Goal: Information Seeking & Learning: Learn about a topic

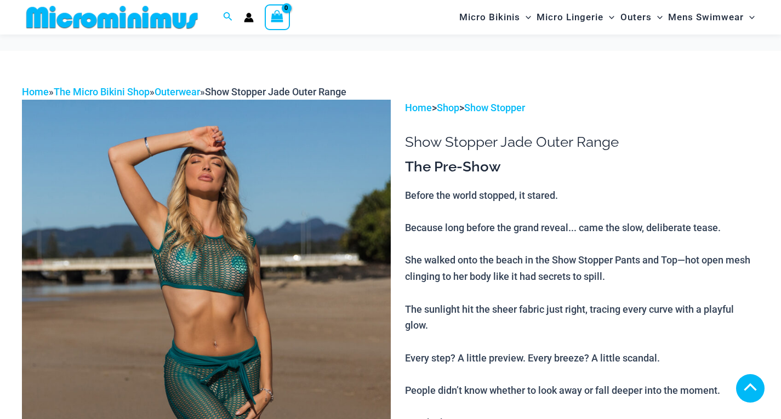
scroll to position [977, 0]
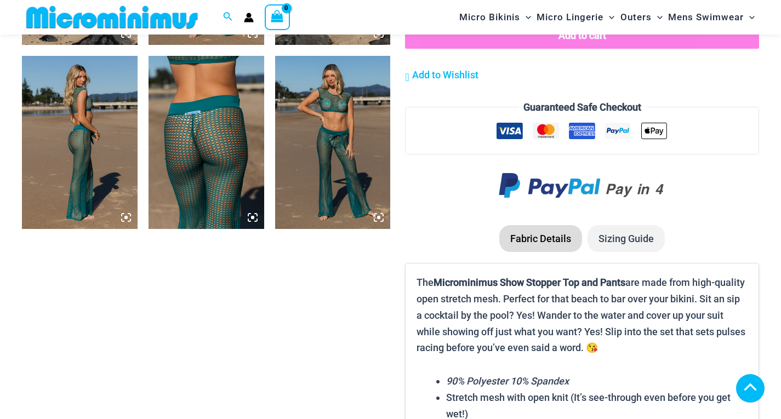
click at [325, 140] on img at bounding box center [333, 142] width 116 height 173
click at [218, 158] on img at bounding box center [207, 142] width 116 height 173
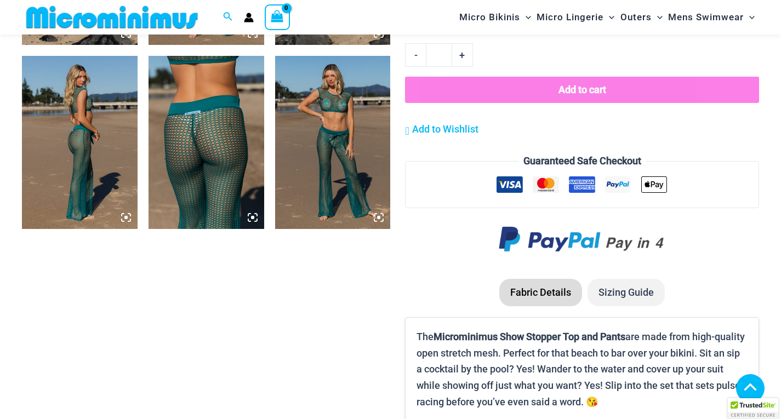
scroll to position [977, 0]
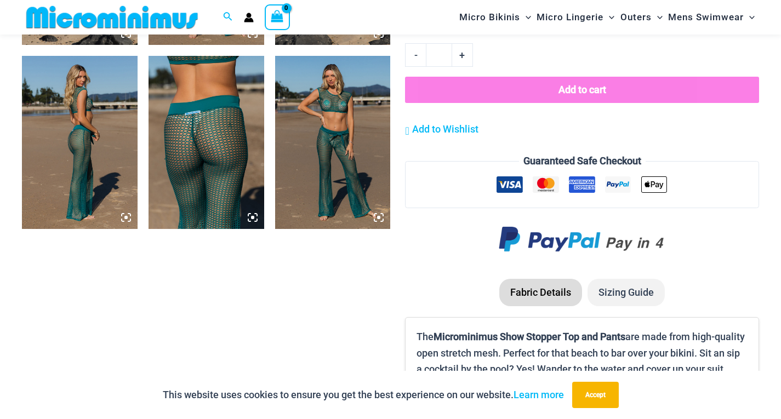
click at [67, 128] on img at bounding box center [80, 142] width 116 height 173
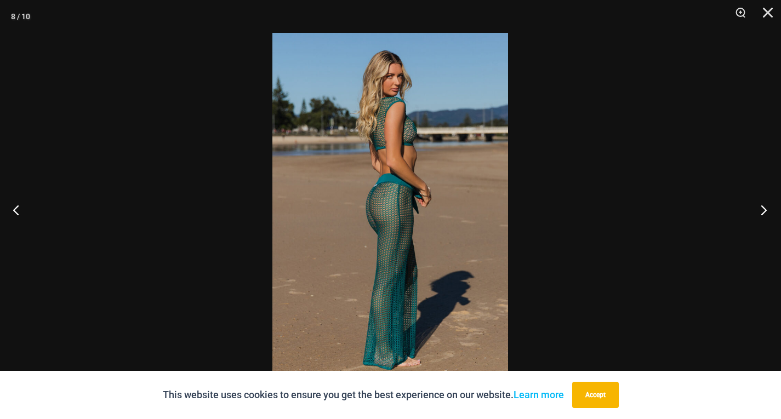
click at [765, 205] on button "Next" at bounding box center [760, 210] width 41 height 55
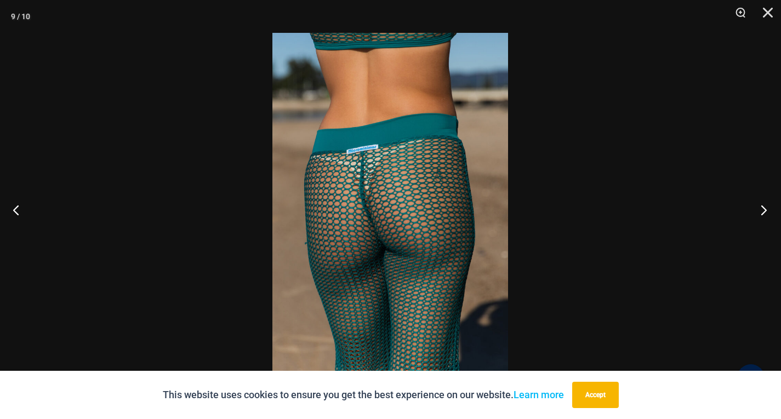
click at [762, 204] on button "Next" at bounding box center [760, 210] width 41 height 55
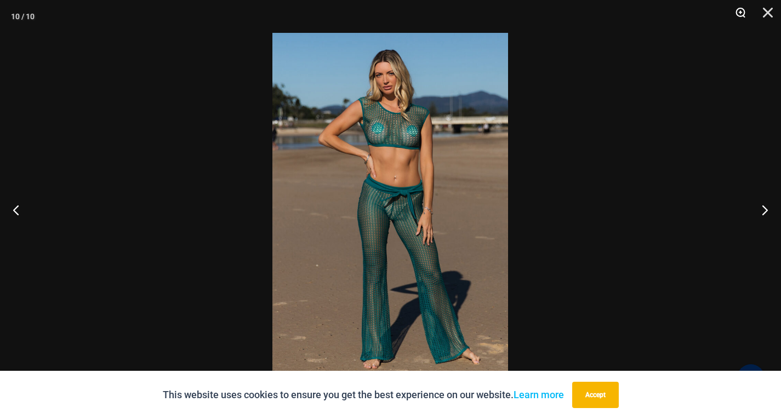
click at [737, 6] on button "Zoom" at bounding box center [736, 16] width 27 height 33
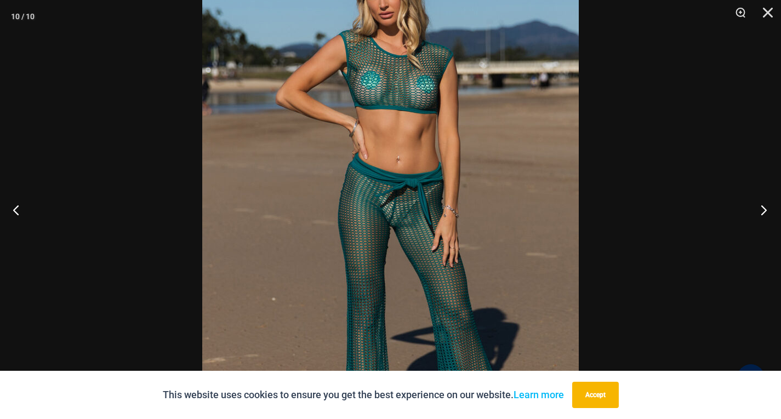
click at [761, 207] on button "Next" at bounding box center [760, 210] width 41 height 55
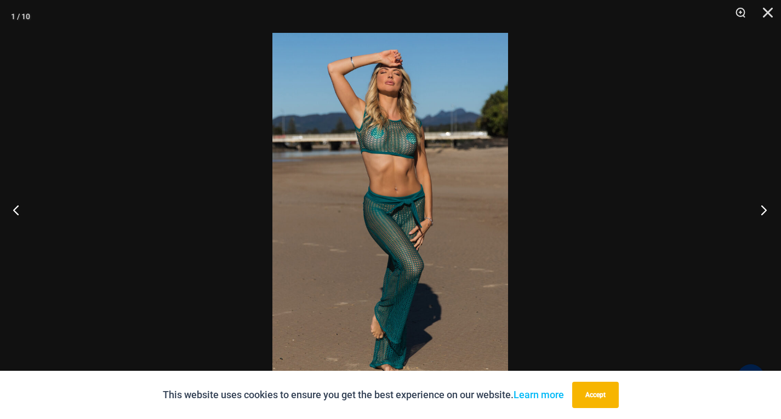
click at [761, 207] on button "Next" at bounding box center [760, 210] width 41 height 55
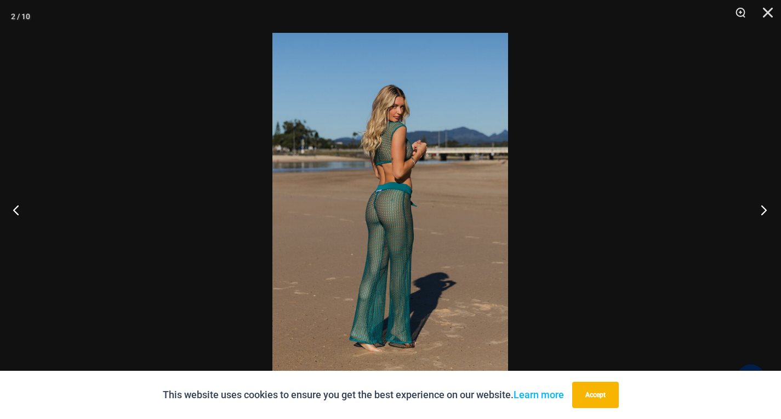
click at [761, 207] on button "Next" at bounding box center [760, 210] width 41 height 55
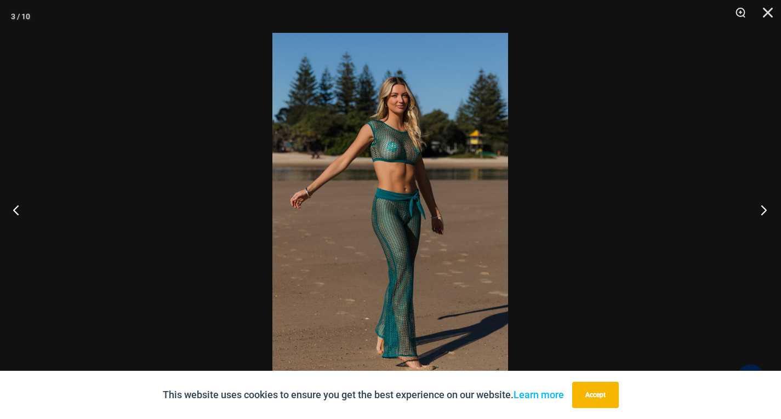
click at [761, 207] on button "Next" at bounding box center [760, 210] width 41 height 55
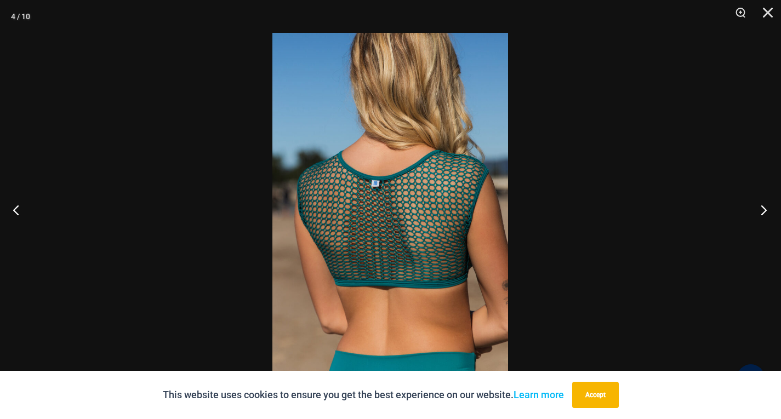
click at [761, 207] on button "Next" at bounding box center [760, 210] width 41 height 55
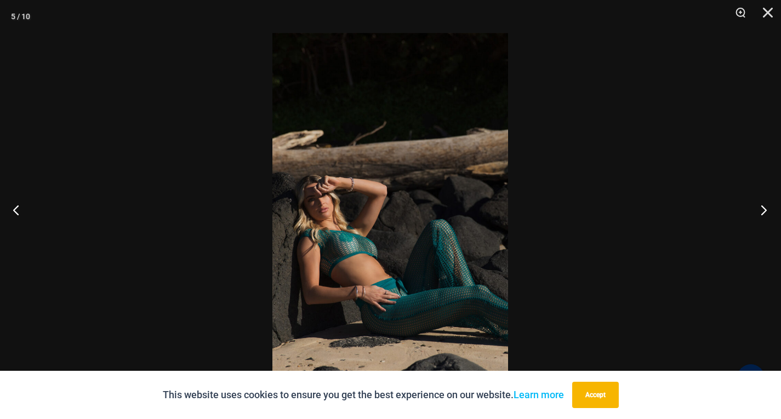
click at [761, 207] on button "Next" at bounding box center [760, 210] width 41 height 55
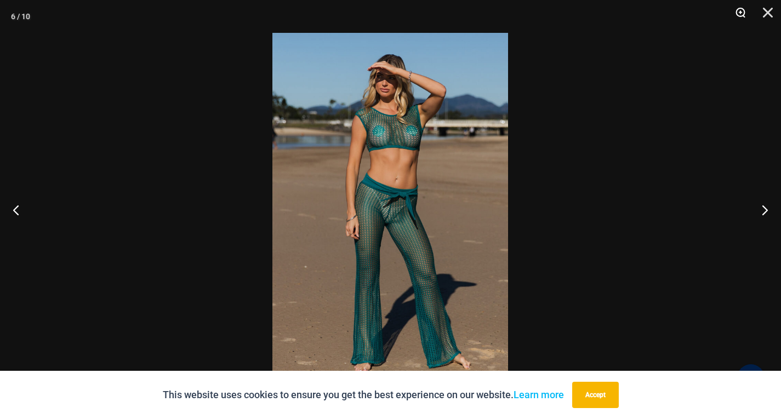
click at [739, 10] on button "Zoom" at bounding box center [736, 16] width 27 height 33
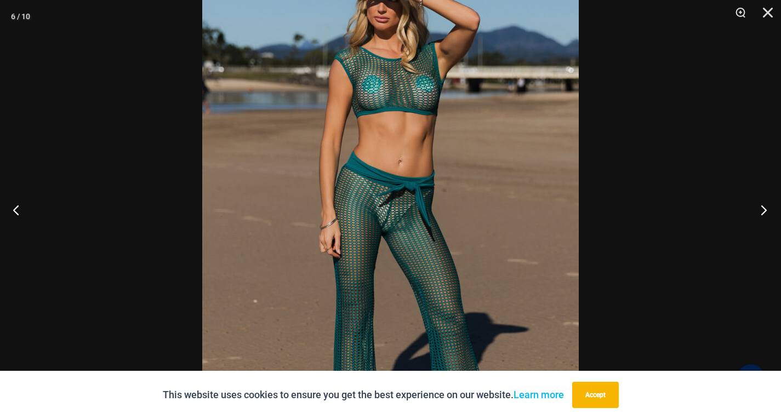
click at [766, 208] on button "Next" at bounding box center [760, 210] width 41 height 55
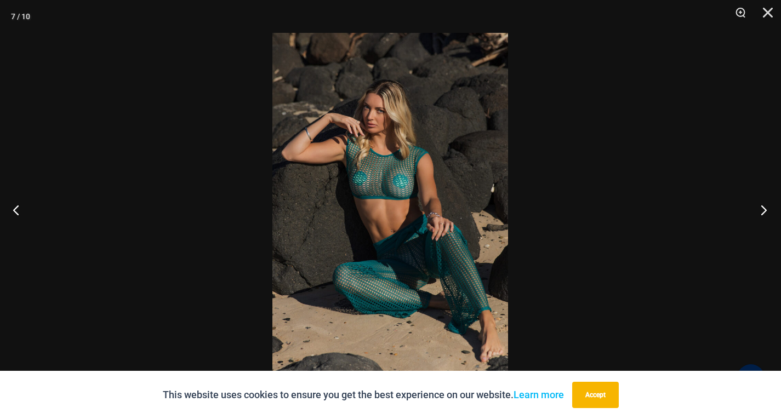
click at [766, 208] on button "Next" at bounding box center [760, 210] width 41 height 55
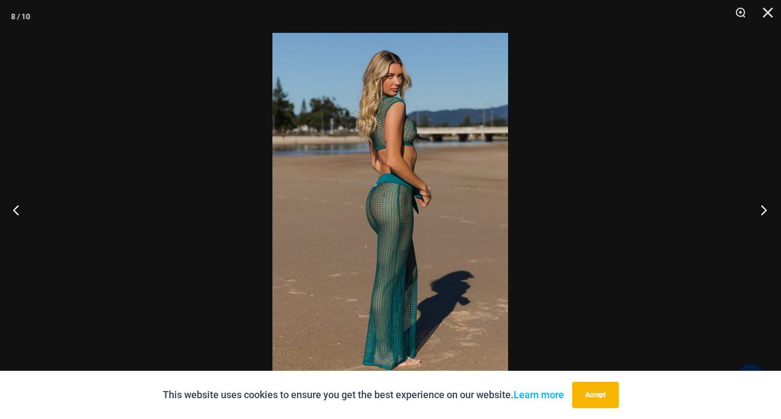
click at [766, 208] on button "Next" at bounding box center [760, 210] width 41 height 55
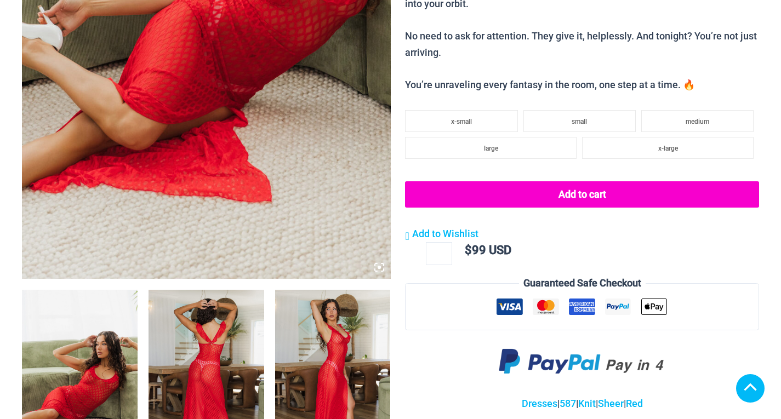
scroll to position [987, 0]
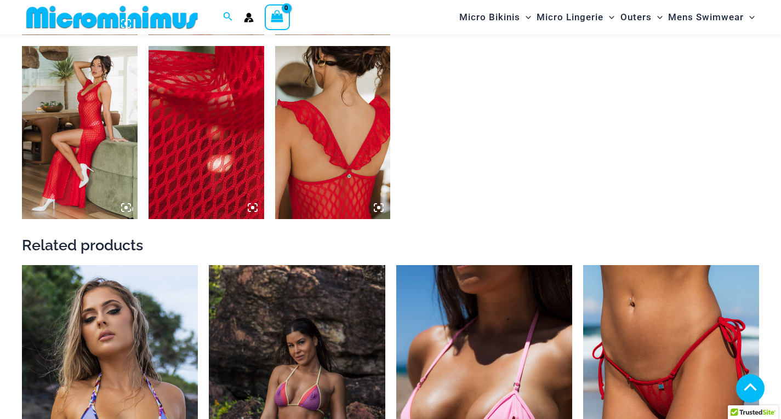
click at [335, 265] on img at bounding box center [297, 397] width 176 height 264
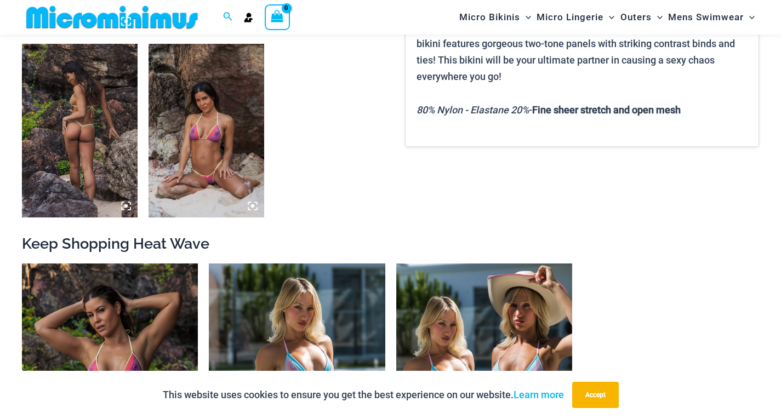
scroll to position [585, 0]
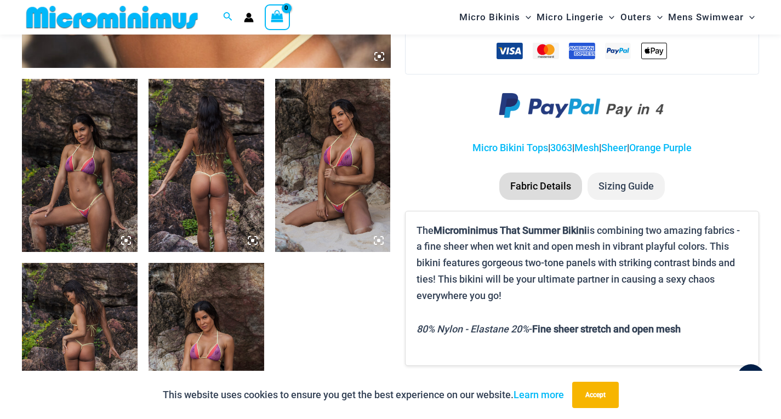
click at [226, 173] on img at bounding box center [207, 165] width 116 height 173
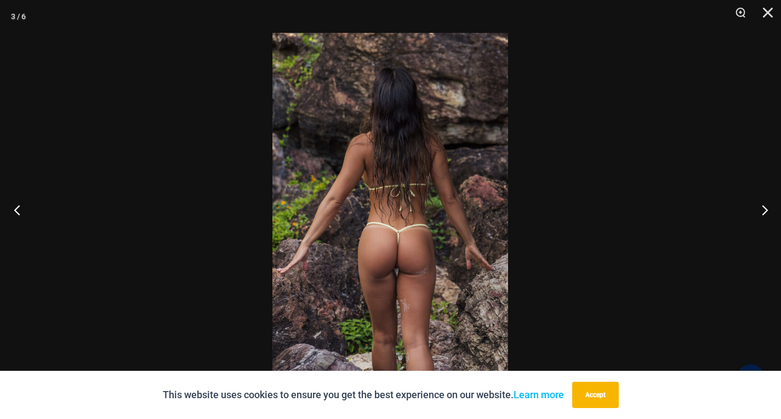
click at [20, 208] on button "Previous" at bounding box center [20, 210] width 41 height 55
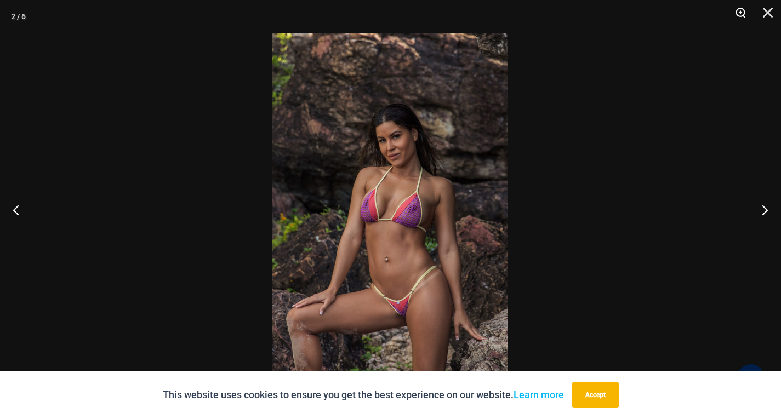
click at [741, 6] on button "Zoom" at bounding box center [736, 16] width 27 height 33
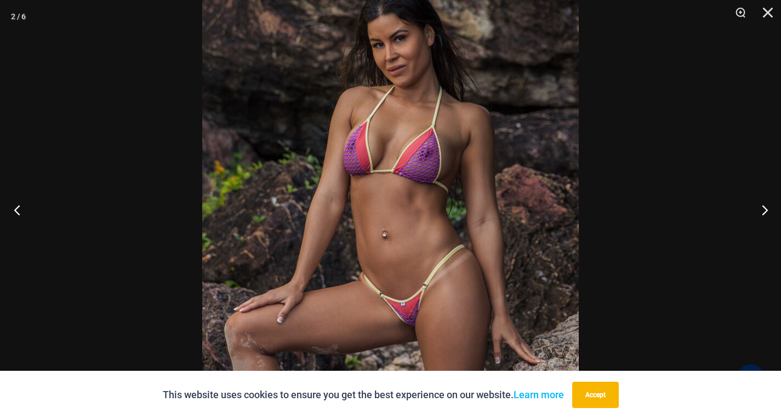
click at [18, 206] on button "Previous" at bounding box center [20, 210] width 41 height 55
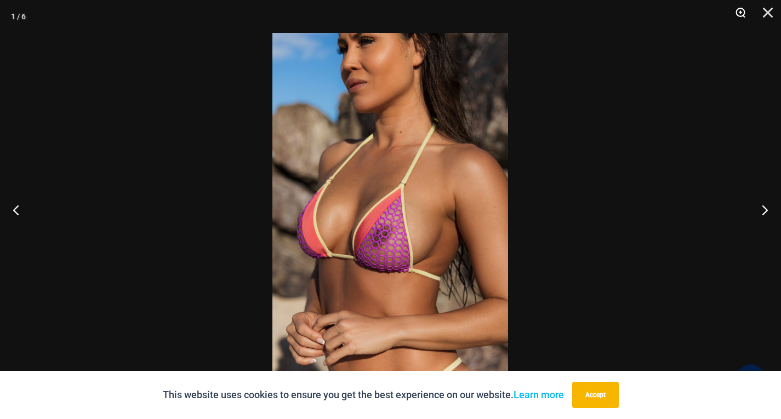
click at [738, 12] on button "Zoom" at bounding box center [736, 16] width 27 height 33
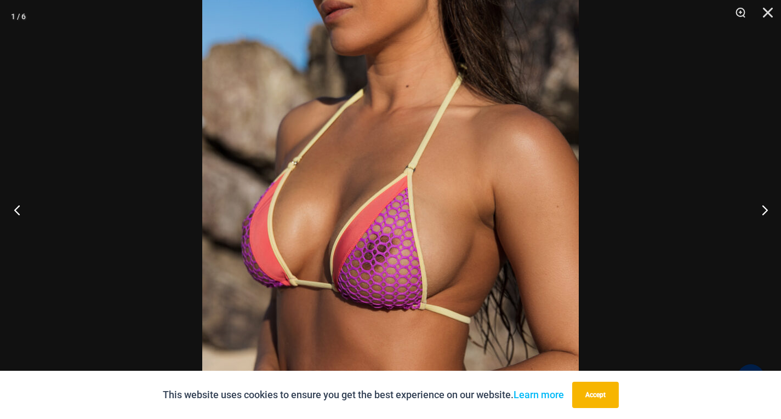
click at [15, 206] on button "Previous" at bounding box center [20, 210] width 41 height 55
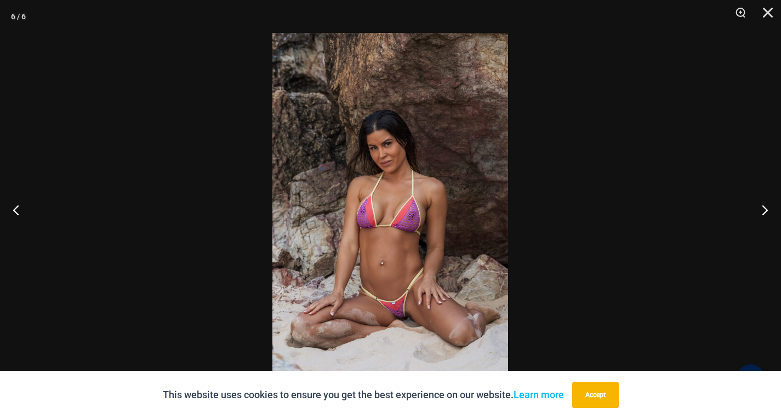
click at [397, 207] on img at bounding box center [390, 210] width 236 height 354
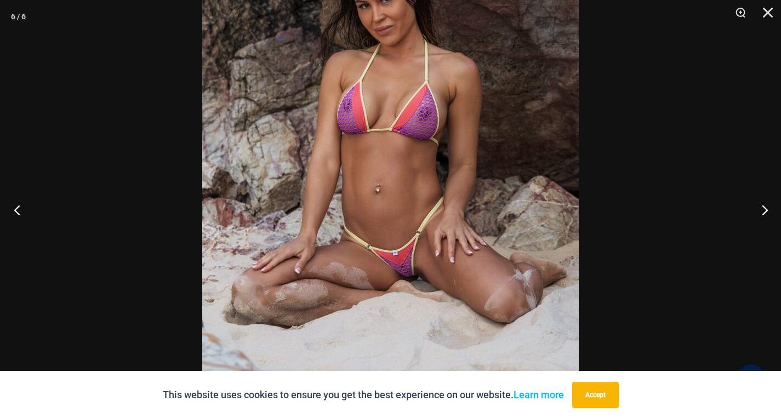
click at [21, 206] on button "Previous" at bounding box center [20, 210] width 41 height 55
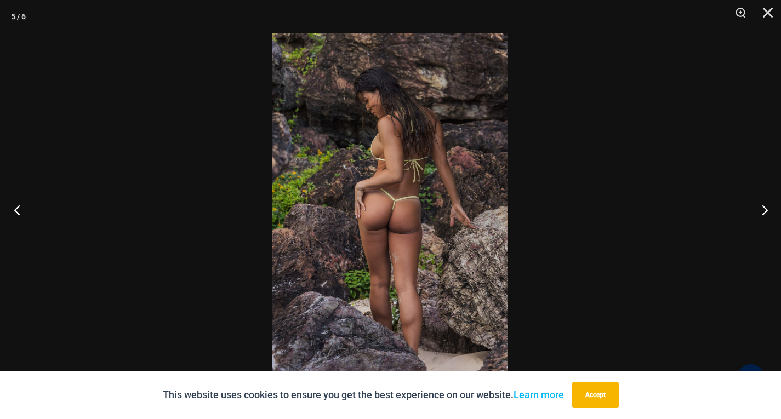
click at [21, 206] on button "Previous" at bounding box center [20, 210] width 41 height 55
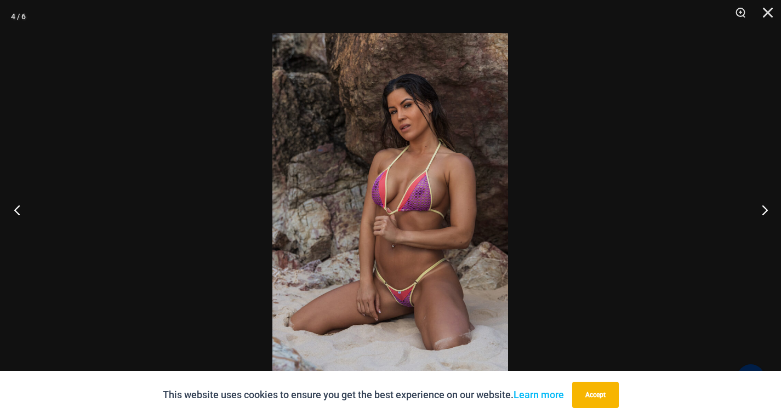
click at [21, 206] on button "Previous" at bounding box center [20, 210] width 41 height 55
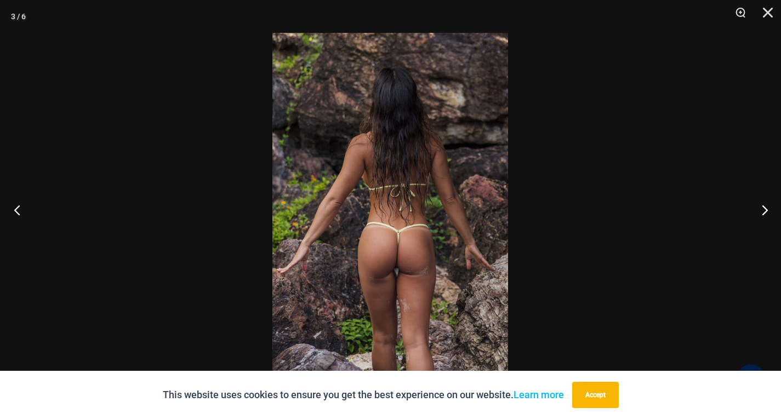
click at [21, 206] on button "Previous" at bounding box center [20, 210] width 41 height 55
